Goal: Task Accomplishment & Management: Manage account settings

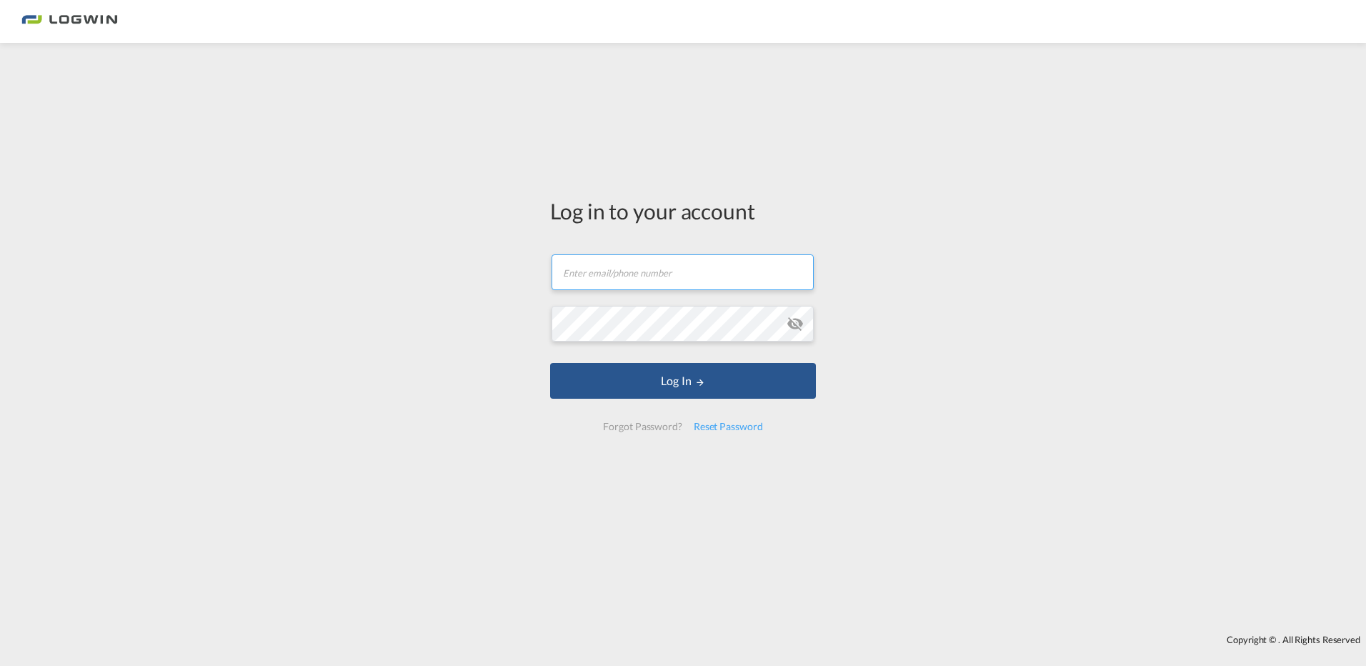
click at [606, 272] on input "text" at bounding box center [683, 272] width 262 height 36
type input "[PERSON_NAME][EMAIL_ADDRESS][PERSON_NAME][DOMAIN_NAME]"
click at [550, 363] on button "Log In" at bounding box center [683, 381] width 266 height 36
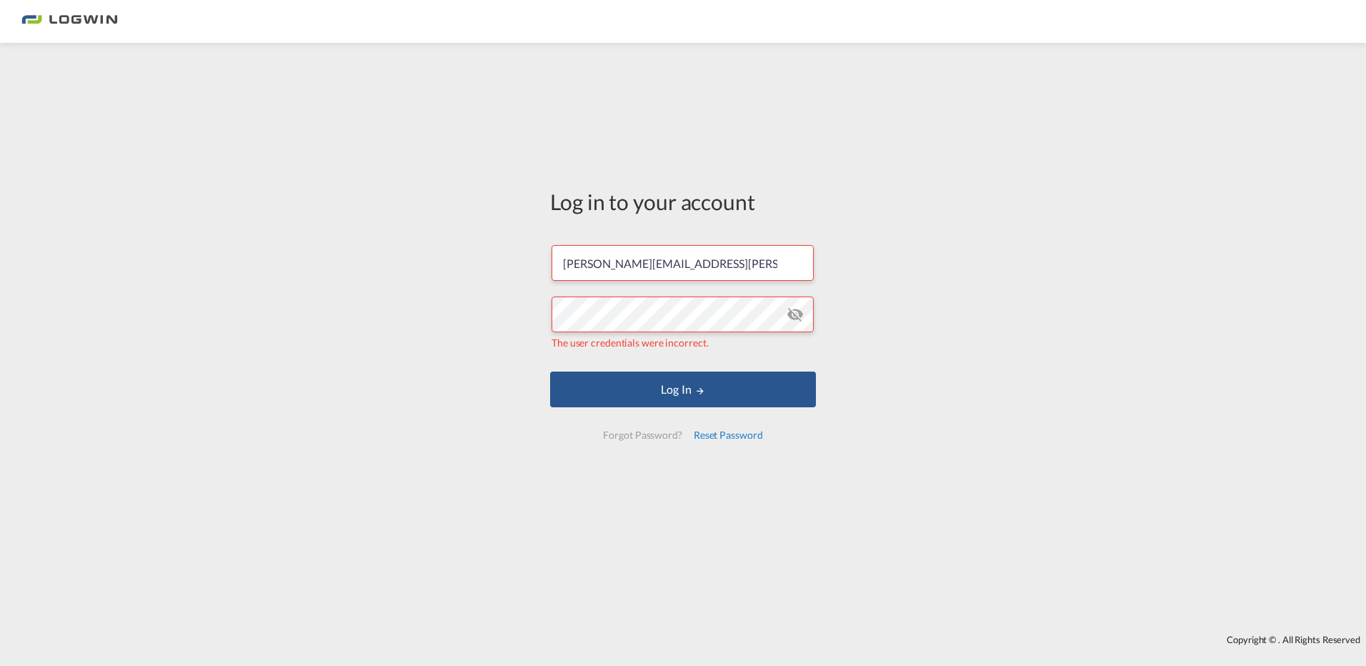
click at [728, 437] on div "Reset Password" at bounding box center [728, 435] width 81 height 26
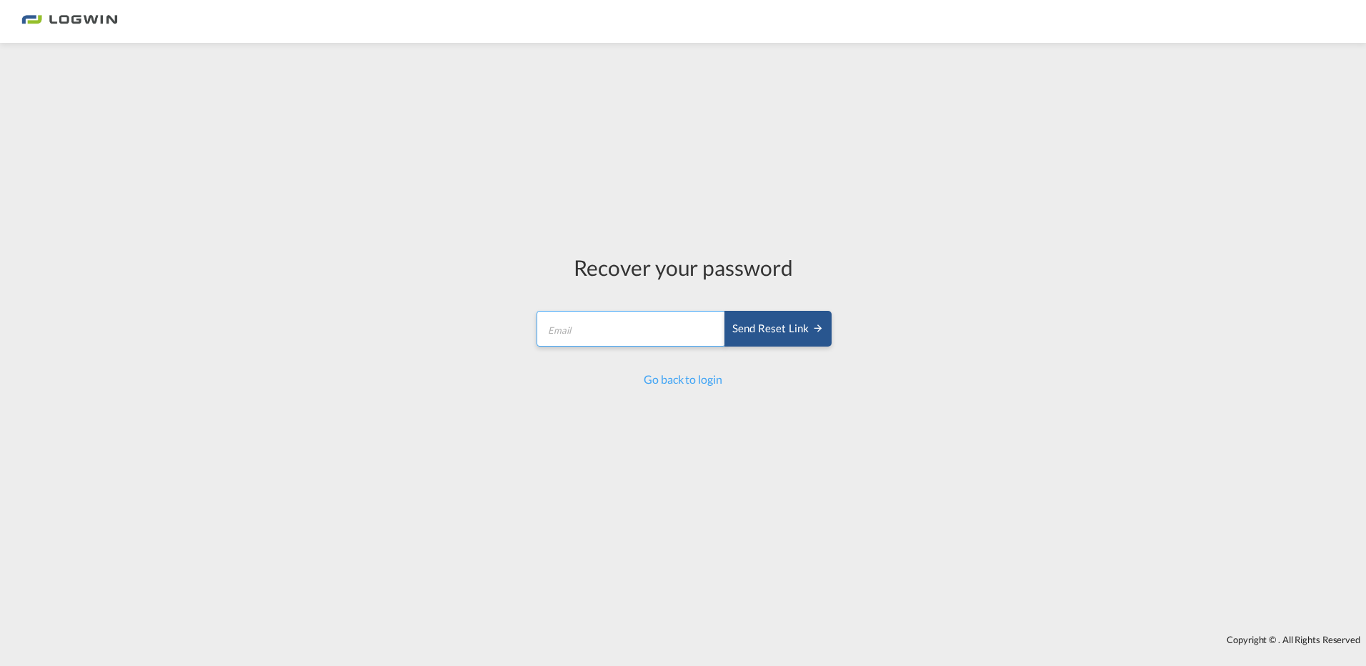
click at [620, 326] on input "email" at bounding box center [631, 329] width 189 height 36
type input "[PERSON_NAME][EMAIL_ADDRESS][PERSON_NAME][DOMAIN_NAME]"
click at [768, 321] on div "Send reset link" at bounding box center [778, 329] width 91 height 16
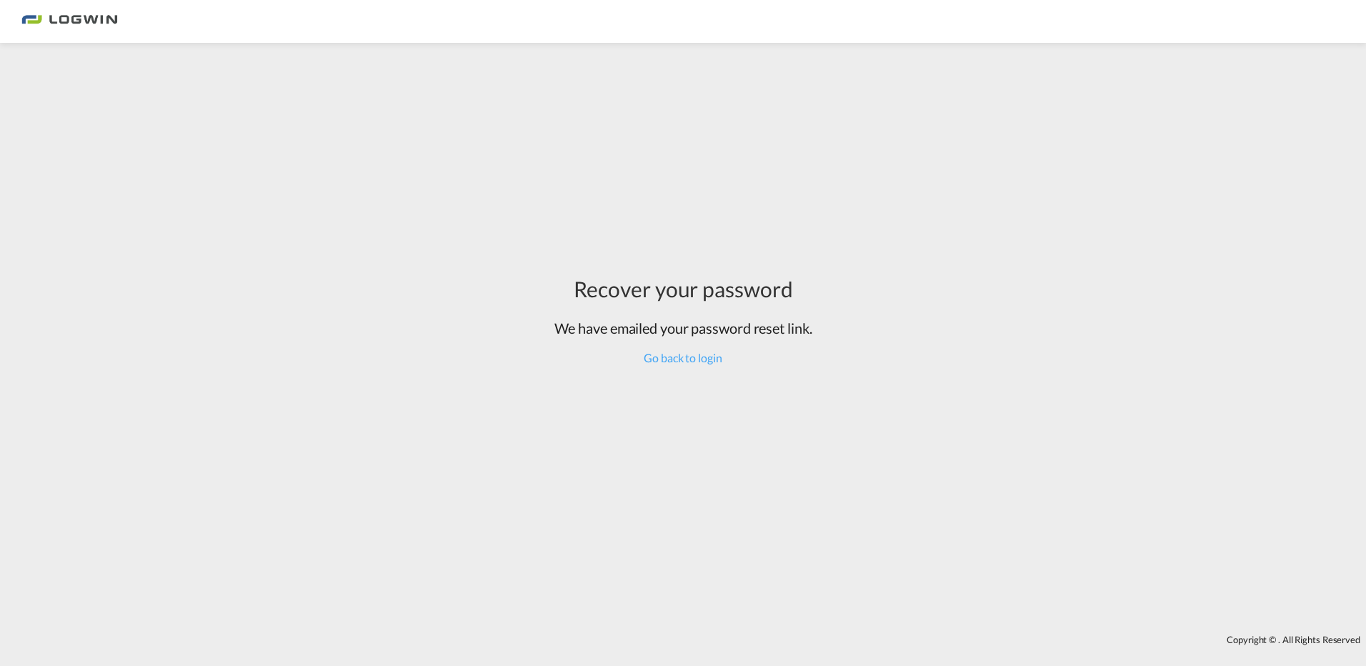
click at [599, 411] on div "Recover your password We have emailed your password reset link. Go back to login" at bounding box center [683, 320] width 279 height 540
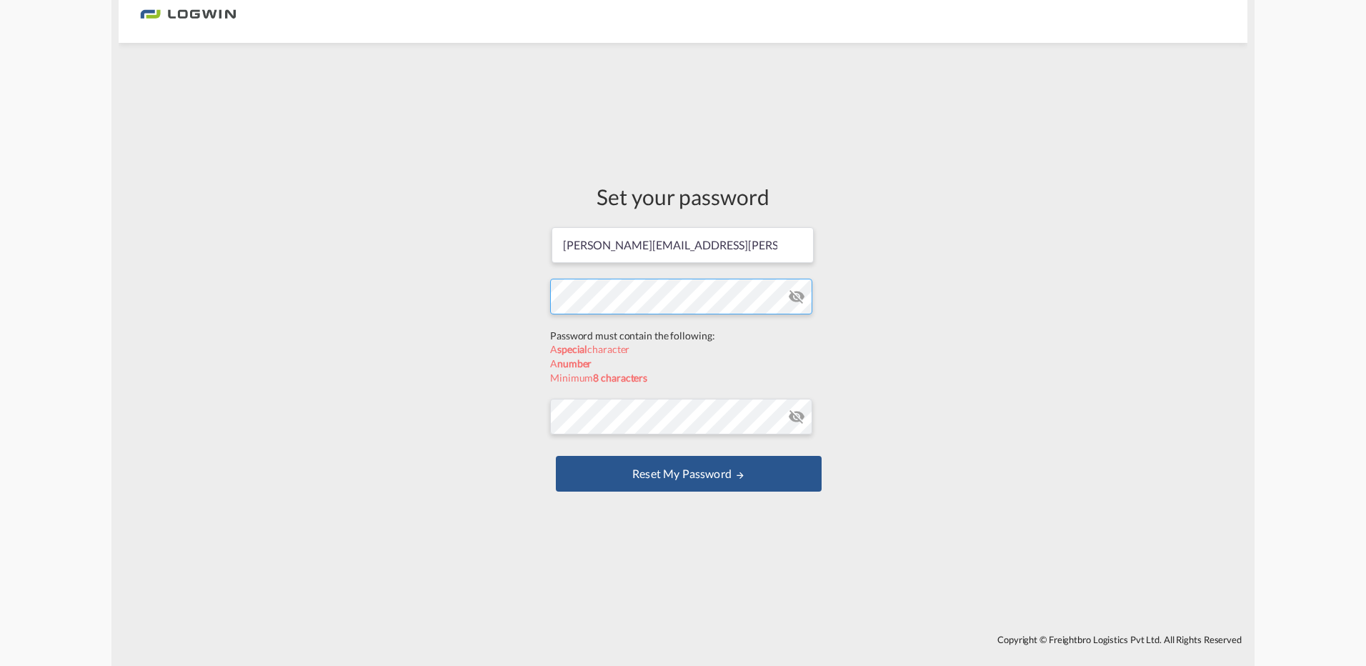
click at [593, 334] on form "[PERSON_NAME][EMAIL_ADDRESS][PERSON_NAME][DOMAIN_NAME] Password must contain th…" at bounding box center [683, 361] width 266 height 270
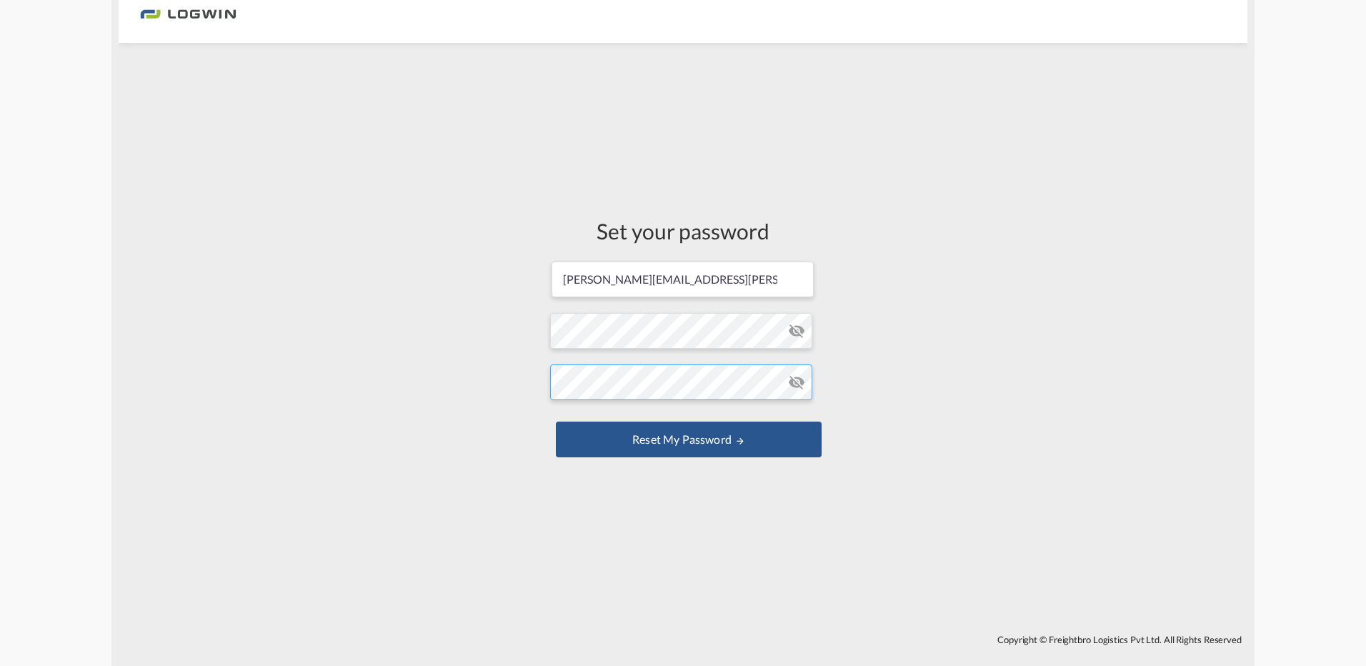
click at [630, 415] on form "[PERSON_NAME][EMAIL_ADDRESS][PERSON_NAME][DOMAIN_NAME] Password must contain th…" at bounding box center [683, 361] width 266 height 202
click at [556, 422] on button "Reset my password" at bounding box center [689, 440] width 266 height 36
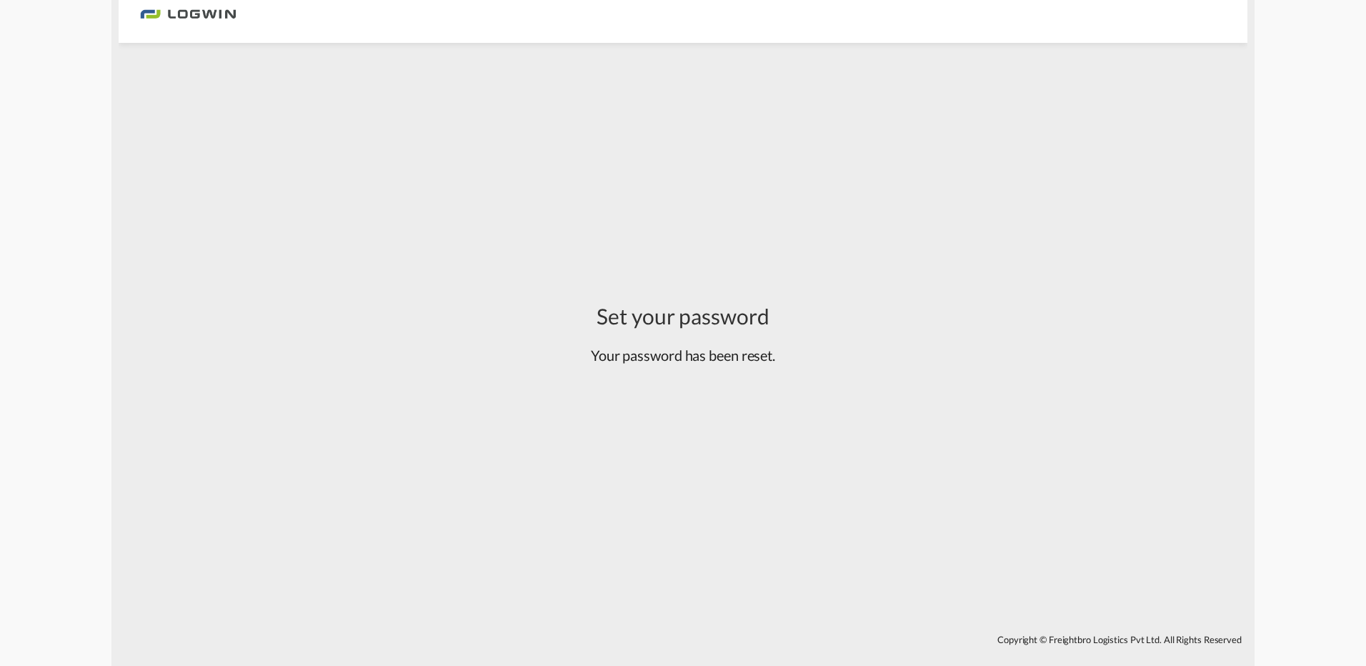
type input "[PERSON_NAME][EMAIL_ADDRESS][PERSON_NAME][DOMAIN_NAME]"
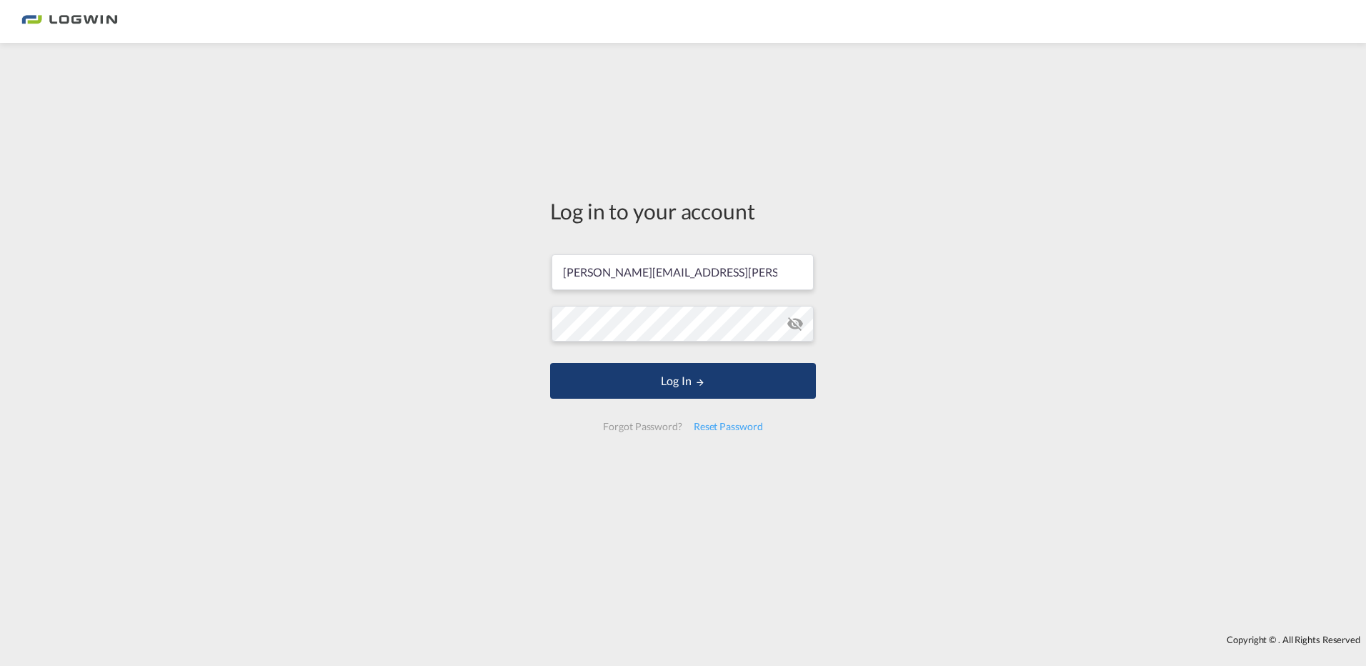
click at [721, 379] on button "Log In" at bounding box center [683, 381] width 266 height 36
